Goal: Information Seeking & Learning: Learn about a topic

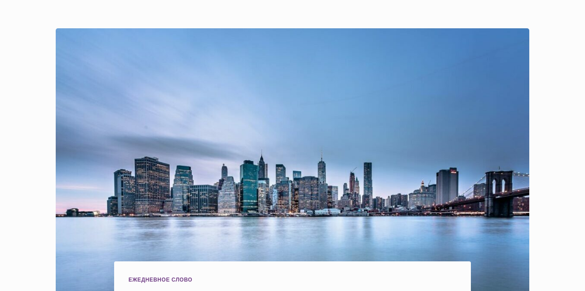
scroll to position [237, 0]
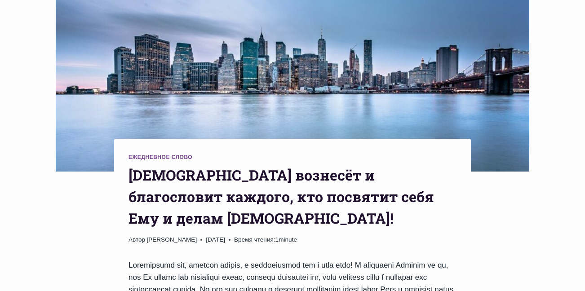
drag, startPoint x: 441, startPoint y: 189, endPoint x: 130, endPoint y: 135, distance: 315.7
copy div "Бог вознесёт и благословит каждого, кто посвятит себя Ему и делам Божьего Царст…"
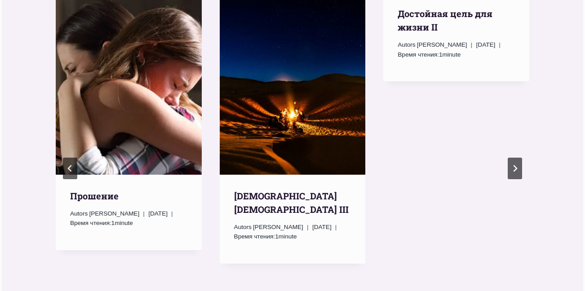
scroll to position [1181, 0]
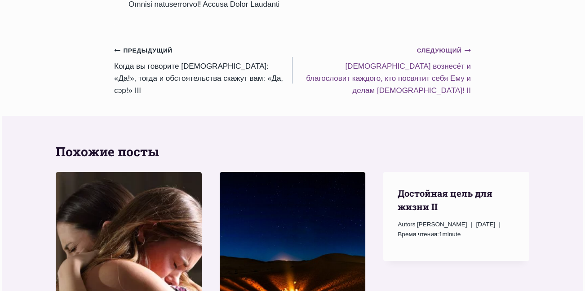
click at [445, 46] on small "Следующий Продолжить" at bounding box center [444, 51] width 54 height 10
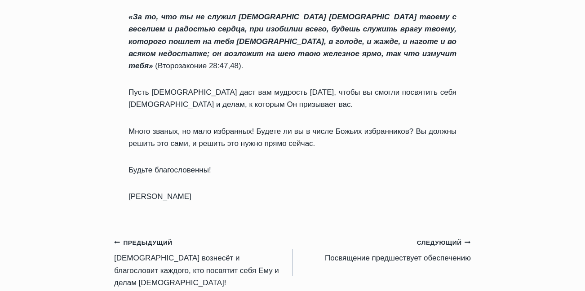
scroll to position [1402, 0]
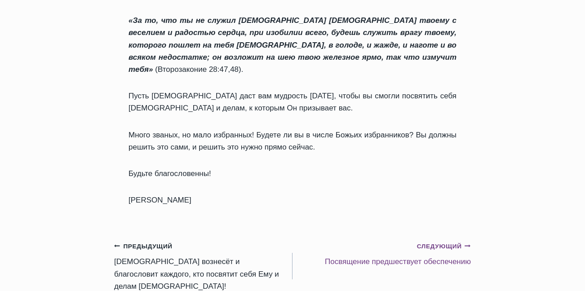
click at [440, 242] on small "Следующий Продолжить" at bounding box center [444, 247] width 54 height 10
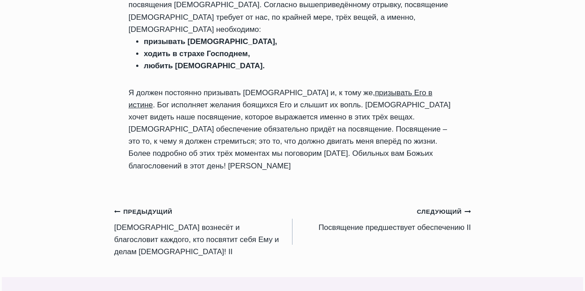
scroll to position [1010, 0]
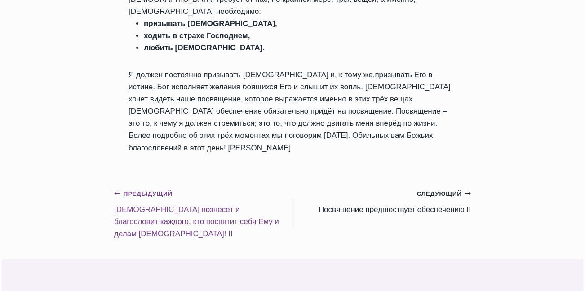
click at [146, 189] on small "Предыдущий Предыдущий" at bounding box center [143, 194] width 58 height 10
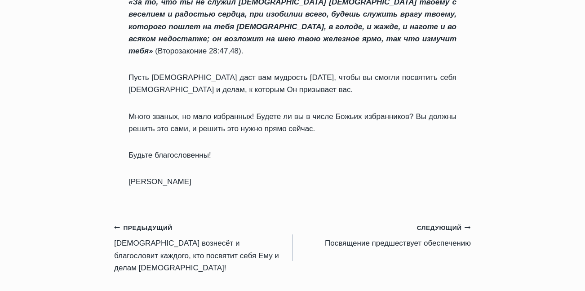
scroll to position [1339, 0]
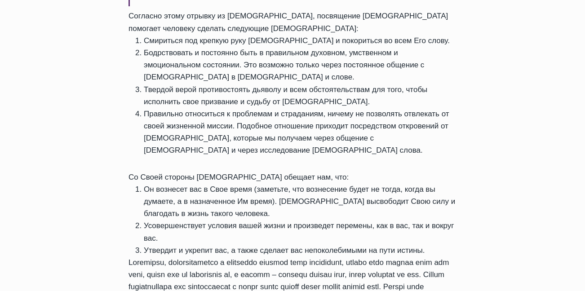
scroll to position [989, 0]
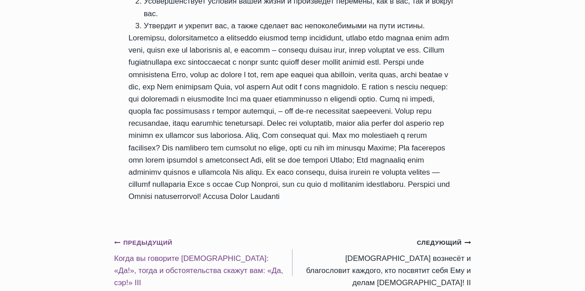
click at [139, 236] on div "Предыдущий Предыдущий" at bounding box center [199, 242] width 171 height 12
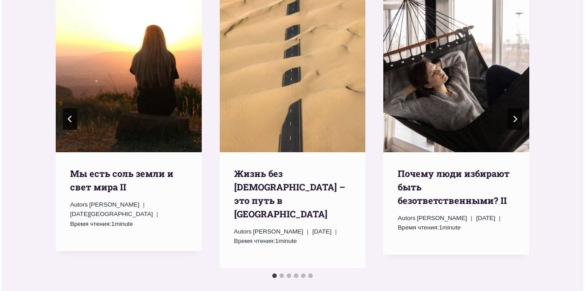
scroll to position [1124, 0]
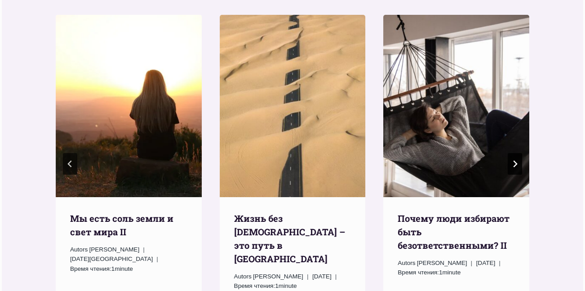
click at [516, 160] on icon "Следующий" at bounding box center [515, 163] width 4 height 7
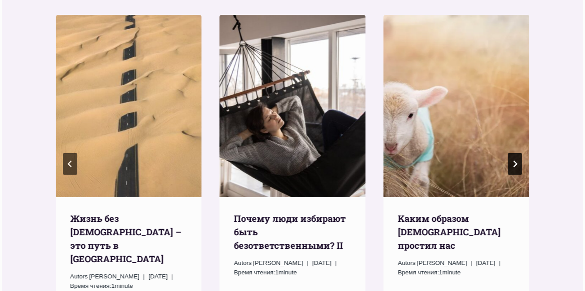
click at [516, 160] on icon "Следующий" at bounding box center [514, 163] width 7 height 7
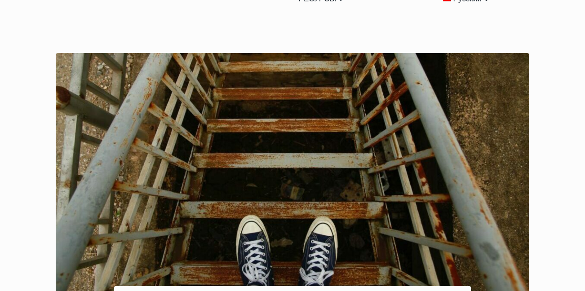
scroll to position [0, 0]
